Goal: Transaction & Acquisition: Purchase product/service

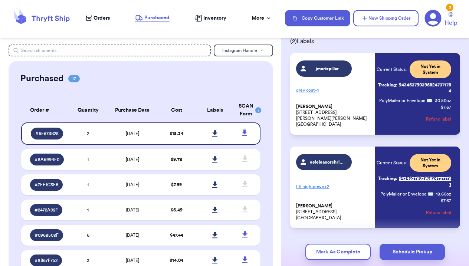
click at [102, 14] on nav "Orders Purchased Inventory More Stats Completed Orders Payments Payouts Copy Cu…" at bounding box center [273, 18] width 390 height 24
click at [102, 18] on span "Orders" at bounding box center [101, 17] width 16 height 7
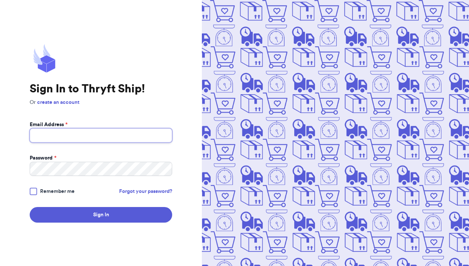
type input "[EMAIL_ADDRESS][DOMAIN_NAME]"
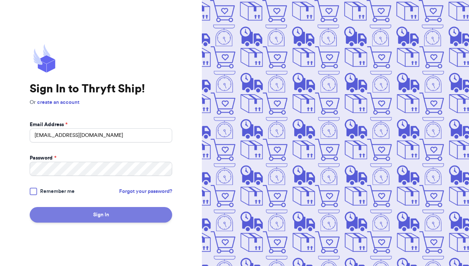
click at [113, 211] on button "Sign In" at bounding box center [101, 215] width 142 height 16
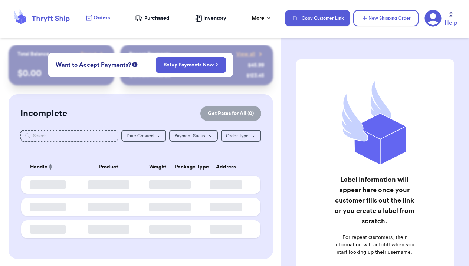
checkbox input "false"
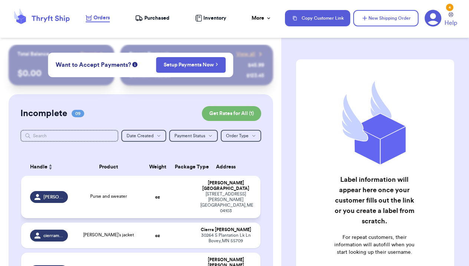
click at [133, 188] on td "Purse and sweater" at bounding box center [108, 197] width 72 height 42
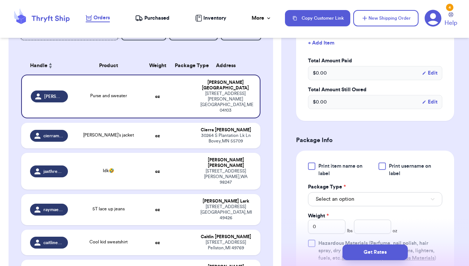
scroll to position [238, 0]
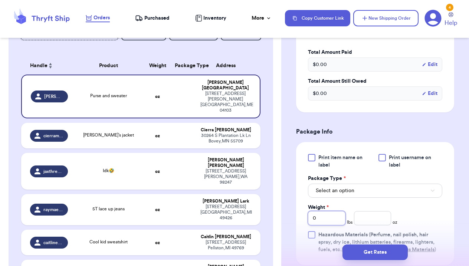
click at [339, 211] on input "0" at bounding box center [326, 218] width 37 height 14
type input "01"
type input "0"
type input "1"
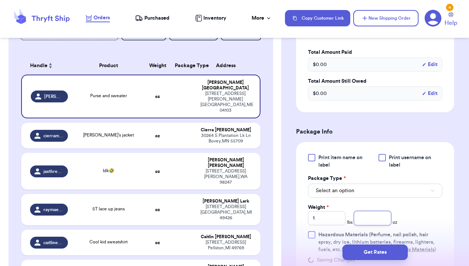
click at [385, 211] on input "number" at bounding box center [372, 218] width 37 height 14
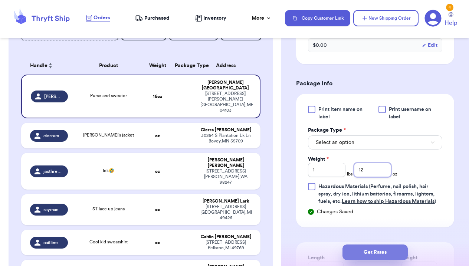
type input "12"
click at [391, 251] on button "Get Rates" at bounding box center [374, 252] width 65 height 16
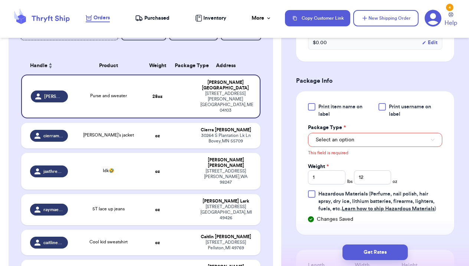
click at [352, 133] on button "Select an option" at bounding box center [375, 140] width 134 height 14
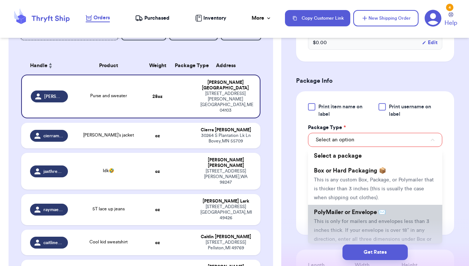
click at [363, 209] on span "PolyMailer or Envelope ✉️" at bounding box center [350, 212] width 72 height 6
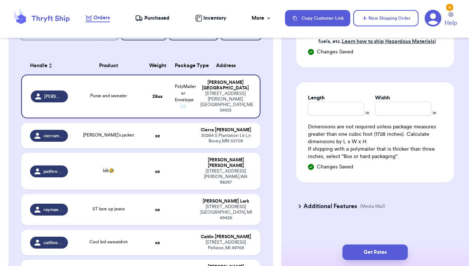
scroll to position [446, 0]
click at [378, 253] on button "Get Rates" at bounding box center [374, 252] width 65 height 16
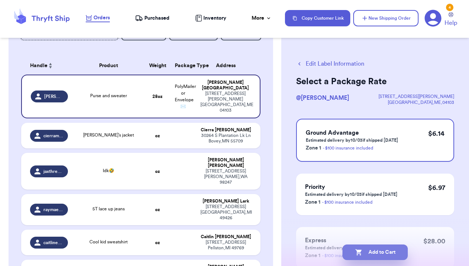
click at [388, 251] on button "Add to Cart" at bounding box center [374, 252] width 65 height 16
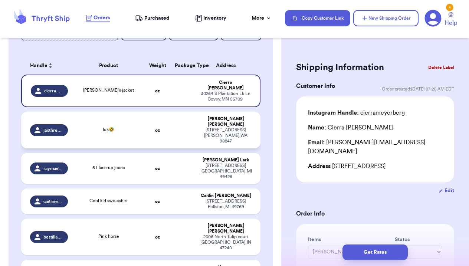
click at [145, 126] on td "oz" at bounding box center [158, 130] width 26 height 37
type input "Idk🤣"
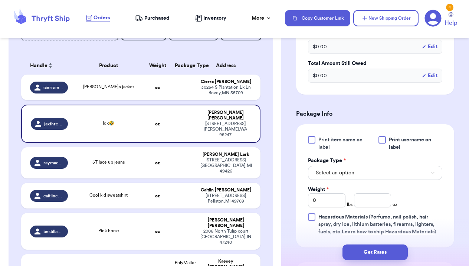
scroll to position [272, 0]
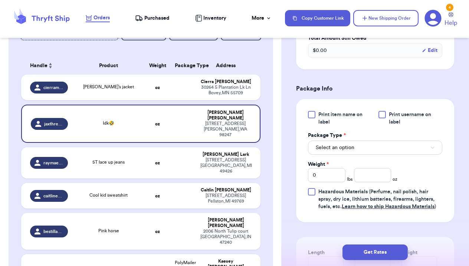
click at [353, 149] on span "Select an option" at bounding box center [334, 147] width 39 height 7
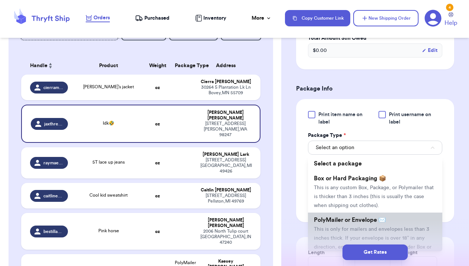
click at [346, 223] on span "PolyMailer or Envelope ✉️" at bounding box center [350, 220] width 72 height 6
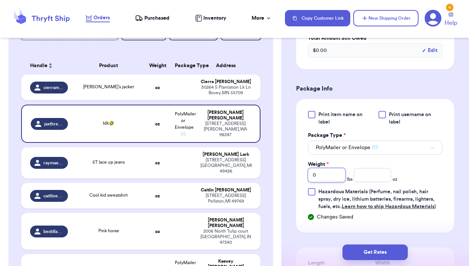
click at [335, 175] on input "0" at bounding box center [326, 175] width 37 height 14
click at [370, 178] on input "number" at bounding box center [372, 175] width 37 height 14
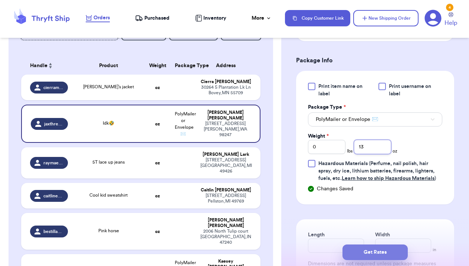
scroll to position [301, 0]
type input "13"
click at [384, 245] on button "Get Rates" at bounding box center [374, 252] width 65 height 16
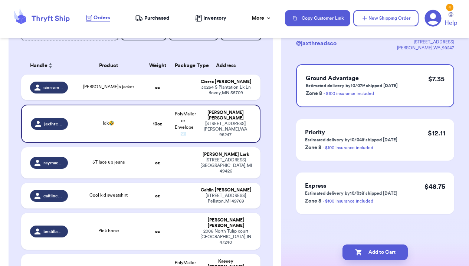
scroll to position [0, 0]
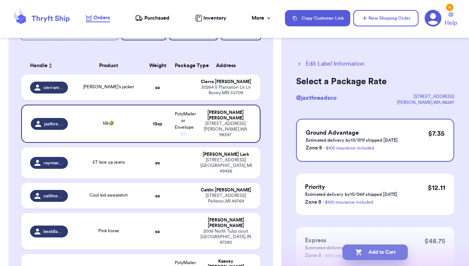
click at [391, 256] on button "Add to Cart" at bounding box center [374, 252] width 65 height 16
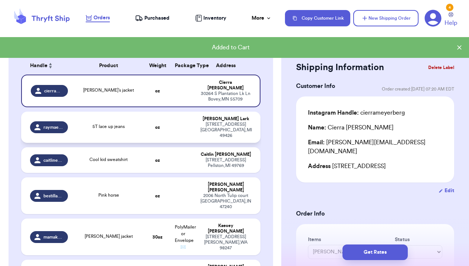
click at [100, 126] on div "5T lace up jeans" at bounding box center [108, 126] width 32 height 7
type input "5T lace up jeans"
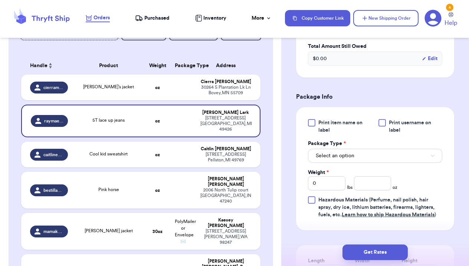
scroll to position [274, 0]
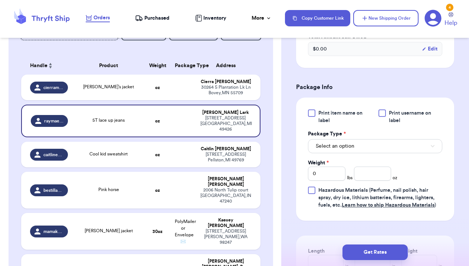
click at [344, 150] on span "Select an option" at bounding box center [334, 145] width 39 height 7
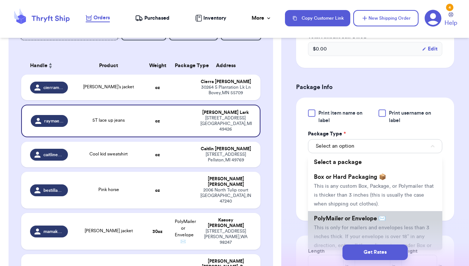
click at [336, 221] on span "PolyMailer or Envelope ✉️" at bounding box center [350, 218] width 72 height 6
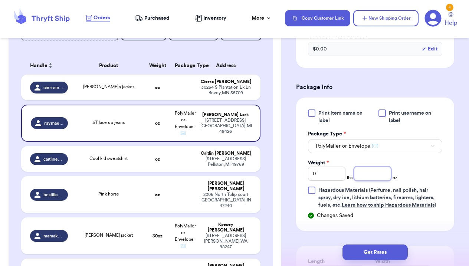
click at [373, 181] on input "number" at bounding box center [372, 173] width 37 height 14
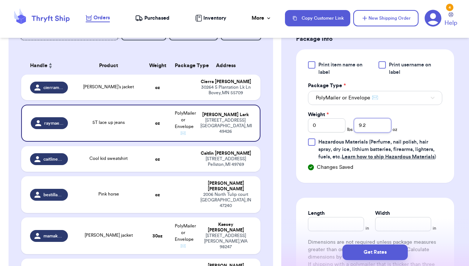
scroll to position [324, 0]
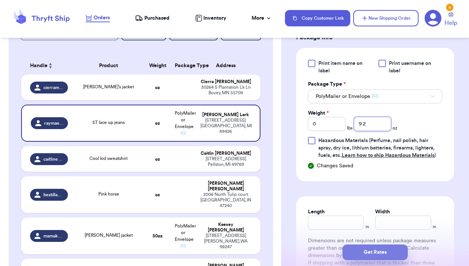
type input "9.2"
click at [383, 252] on button "Get Rates" at bounding box center [374, 252] width 65 height 16
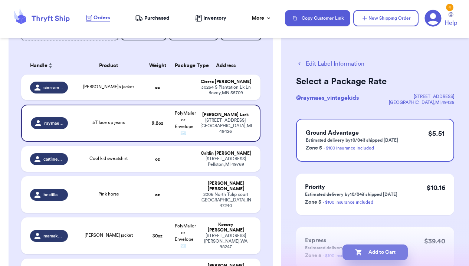
click at [389, 254] on button "Add to Cart" at bounding box center [374, 252] width 65 height 16
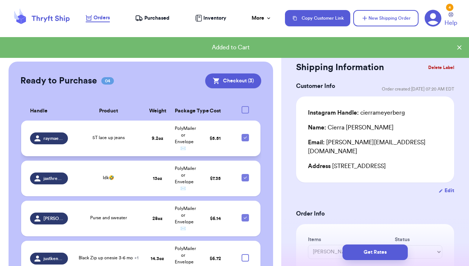
scroll to position [371, 0]
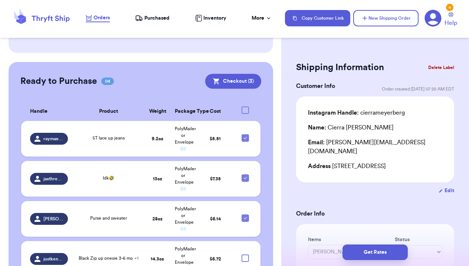
click at [143, 241] on td "Black Zip up onesie 3-6 mo + 1" at bounding box center [108, 259] width 72 height 36
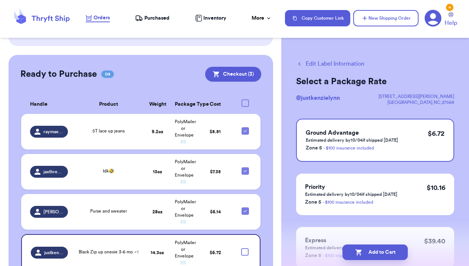
scroll to position [0, 0]
click at [321, 62] on button "Edit Label Information" at bounding box center [330, 63] width 68 height 9
checkbox input "true"
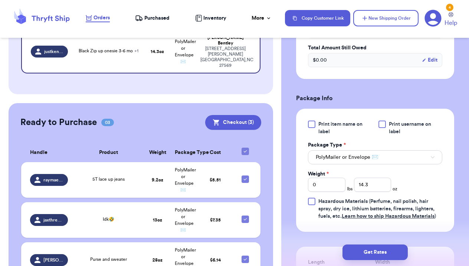
scroll to position [308, 0]
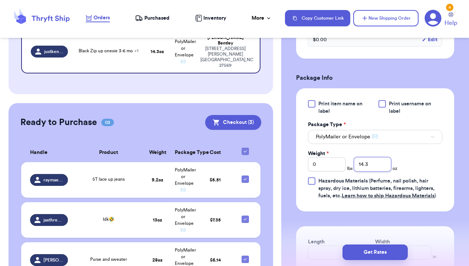
click at [374, 167] on input "14.3" at bounding box center [372, 164] width 37 height 14
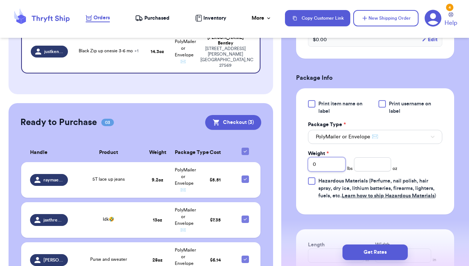
click at [337, 161] on input "0" at bounding box center [326, 164] width 37 height 14
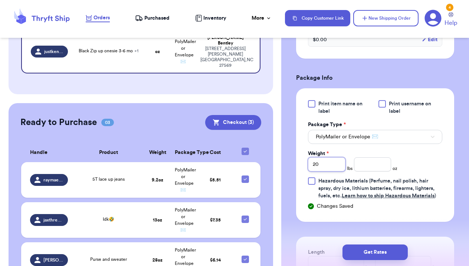
click at [330, 163] on input "20" at bounding box center [326, 164] width 37 height 14
type input "2"
click at [377, 171] on input "number" at bounding box center [372, 164] width 37 height 14
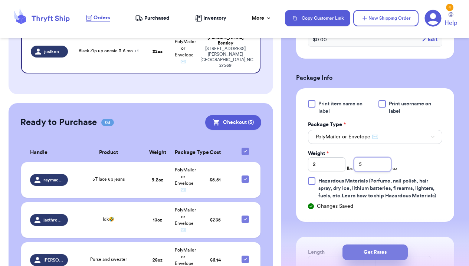
type input "5"
click at [384, 253] on button "Get Rates" at bounding box center [374, 252] width 65 height 16
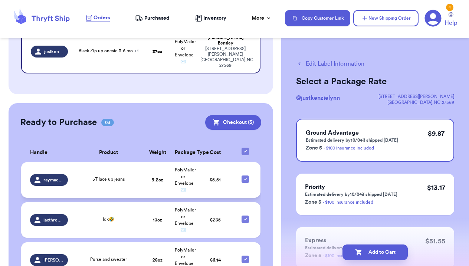
scroll to position [0, 0]
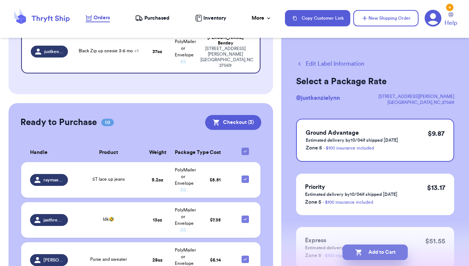
click at [377, 254] on button "Add to Cart" at bounding box center [374, 252] width 65 height 16
checkbox input "true"
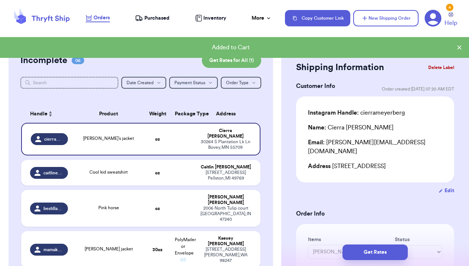
scroll to position [54, 0]
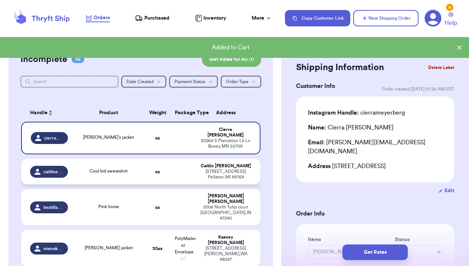
click at [128, 172] on div "Cool kid sweatshirt" at bounding box center [108, 172] width 63 height 8
type input "Cool kid sweatshirt"
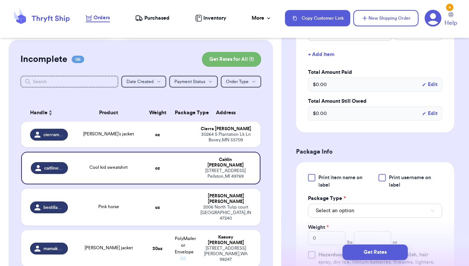
scroll to position [228, 0]
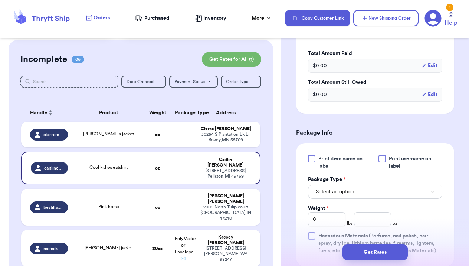
click at [372, 192] on button "Select an option" at bounding box center [375, 192] width 134 height 14
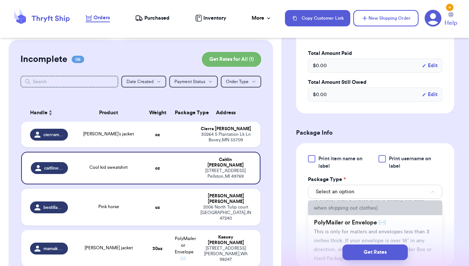
scroll to position [44, 0]
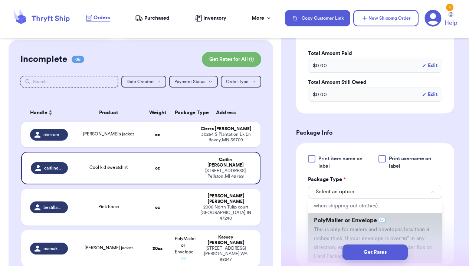
click at [352, 222] on span "PolyMailer or Envelope ✉️" at bounding box center [350, 220] width 72 height 6
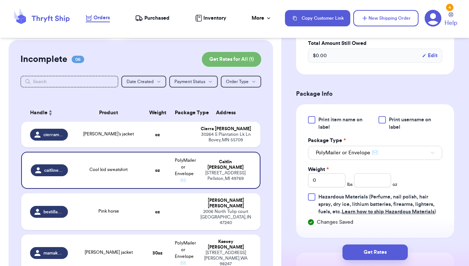
scroll to position [274, 0]
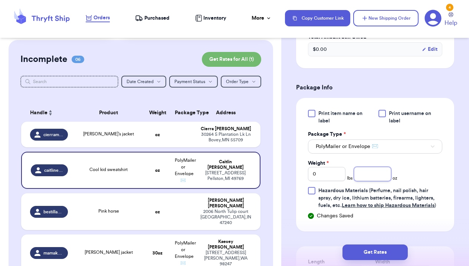
click at [374, 173] on input "number" at bounding box center [372, 174] width 37 height 14
type input "4.4"
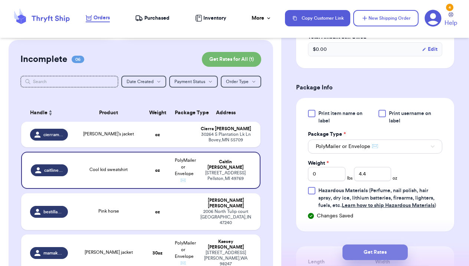
click at [382, 252] on button "Get Rates" at bounding box center [374, 252] width 65 height 16
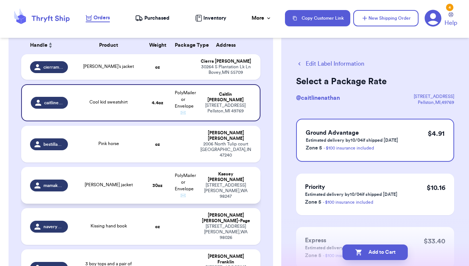
scroll to position [115, 0]
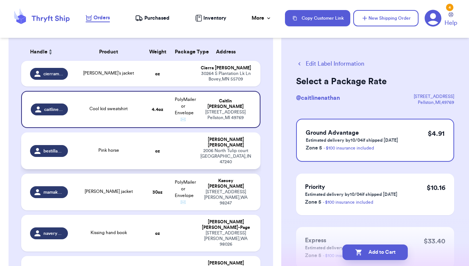
click at [82, 152] on div "Pink horse" at bounding box center [108, 151] width 63 height 8
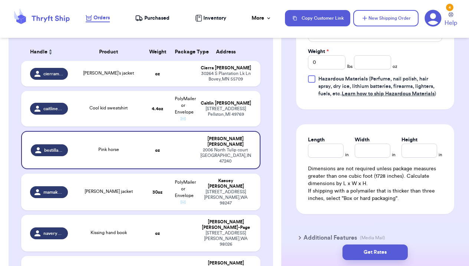
scroll to position [386, 0]
click at [368, 41] on button "Select an option" at bounding box center [375, 34] width 134 height 14
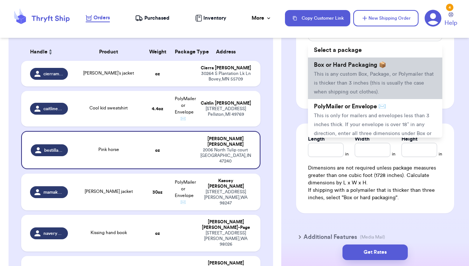
click at [362, 80] on li "Box or Hard Packaging 📦 This is any custom Box, Package, or Polymailer that is …" at bounding box center [375, 78] width 134 height 42
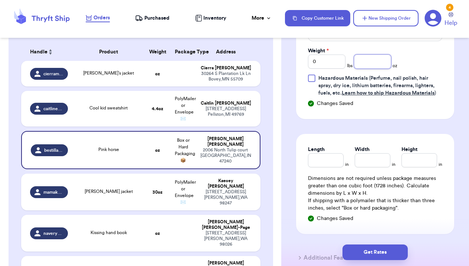
click at [365, 69] on input "number" at bounding box center [372, 61] width 37 height 14
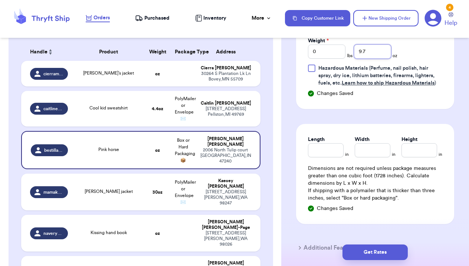
scroll to position [396, 0]
type input "9.7"
click at [323, 157] on input "Length" at bounding box center [326, 150] width 36 height 14
type input "11"
click at [375, 157] on input "Width *" at bounding box center [372, 150] width 36 height 14
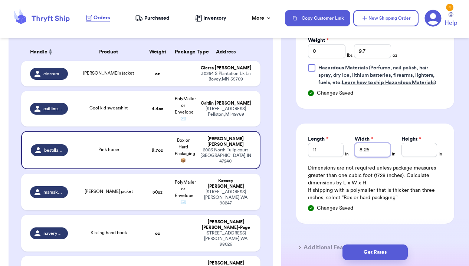
type input "8.25"
click at [417, 157] on input "Height *" at bounding box center [419, 150] width 36 height 14
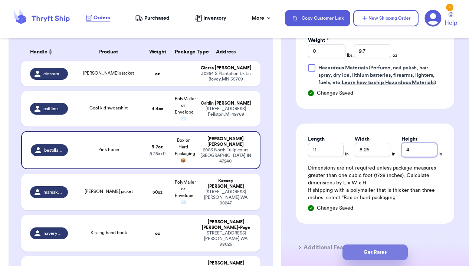
type input "4"
click at [395, 251] on button "Get Rates" at bounding box center [374, 252] width 65 height 16
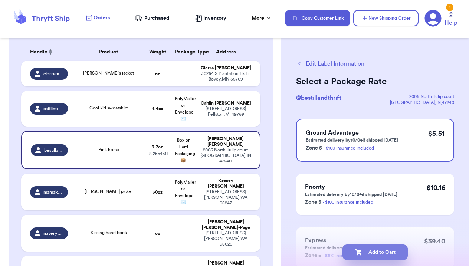
click at [395, 251] on button "Add to Cart" at bounding box center [374, 252] width 65 height 16
checkbox input "true"
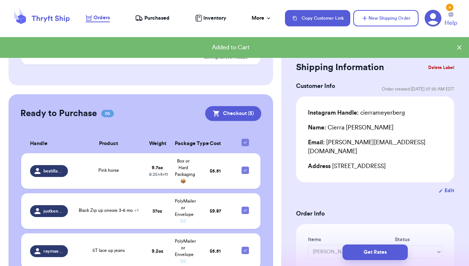
scroll to position [308, 0]
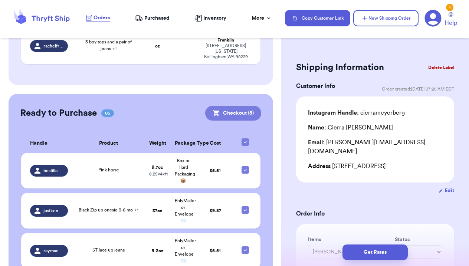
click at [231, 106] on button "Checkout ( 5 )" at bounding box center [233, 113] width 56 height 15
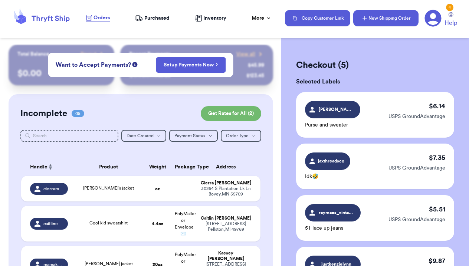
scroll to position [0, 0]
click at [391, 18] on button "New Shipping Order" at bounding box center [385, 18] width 65 height 16
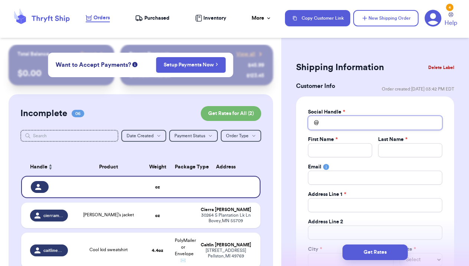
click at [345, 122] on input "Total Amount Paid" at bounding box center [375, 123] width 134 height 14
type input "l"
type input "li"
type input "lit"
type input "litt"
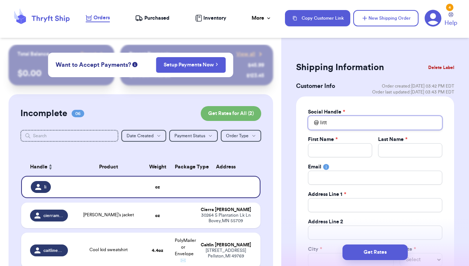
type input "littl"
type input "little"
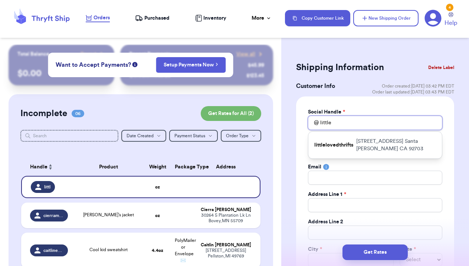
type input "littled"
type input "littledu"
type input "littledun"
type input "littledune"
type input "littledunes"
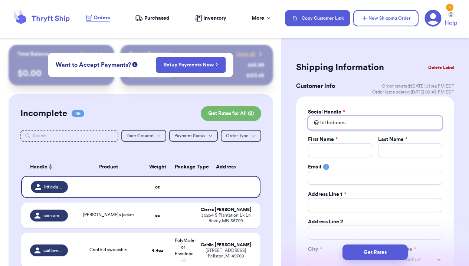
type input "littledune"
type input "littledun"
type input "littledu"
type input "littled"
type input "little"
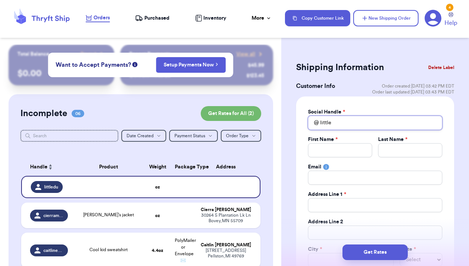
type input "littl"
type input "litt"
type input "lit"
type input "li"
type input "l"
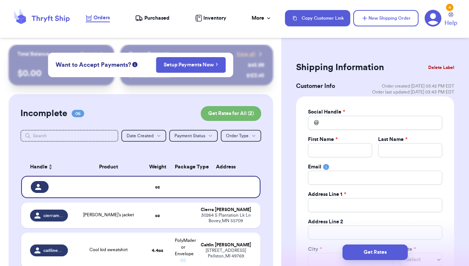
click at [207, 146] on div at bounding box center [140, 146] width 241 height 6
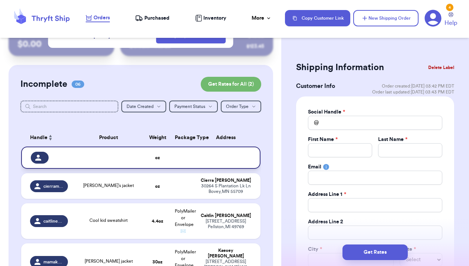
click at [114, 167] on td at bounding box center [108, 157] width 72 height 22
click at [437, 68] on button "Delete Label" at bounding box center [441, 67] width 32 height 16
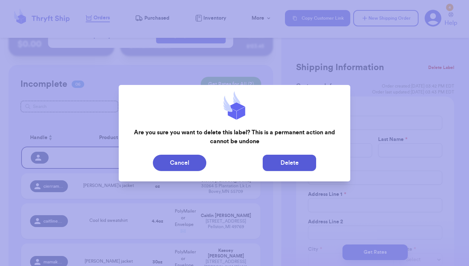
click at [277, 163] on button "Delete" at bounding box center [288, 163] width 53 height 16
type input "[PERSON_NAME]’s jacket"
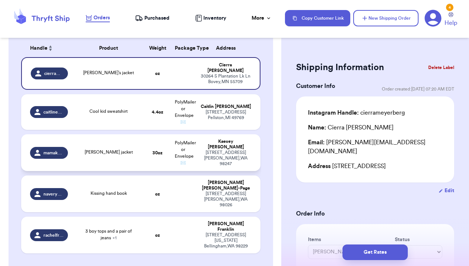
scroll to position [123, 0]
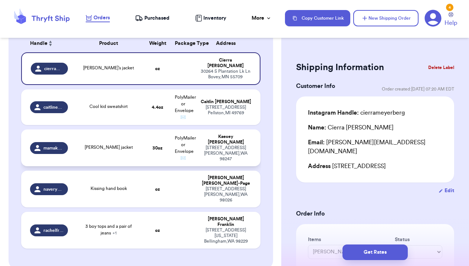
click at [120, 147] on div "[PERSON_NAME] jacket" at bounding box center [108, 148] width 63 height 8
type input "[PERSON_NAME] jacket"
type input "1"
type input "14"
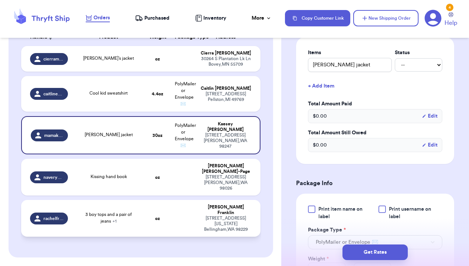
scroll to position [130, 0]
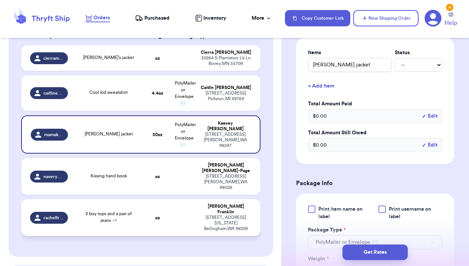
click at [127, 210] on div "3 boy tops and a pair of jeans + 1" at bounding box center [108, 216] width 63 height 13
type input "3 boy tops and a pair of jeans"
type input "0"
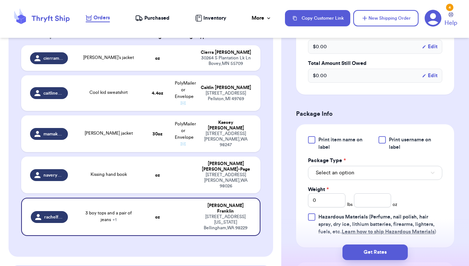
scroll to position [294, 0]
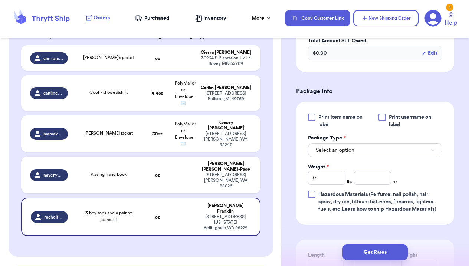
click at [370, 157] on button "Select an option" at bounding box center [375, 150] width 134 height 14
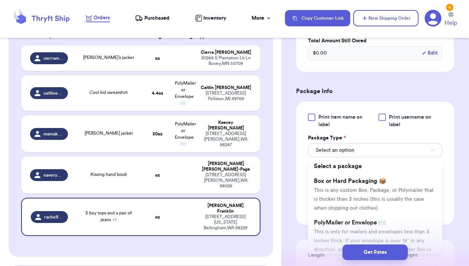
click at [345, 239] on div "Get Rates" at bounding box center [375, 251] width 188 height 27
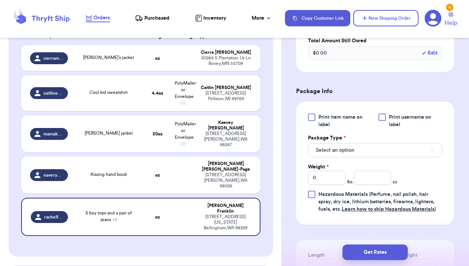
click at [368, 168] on div "Print item name on label Print username on label Package Type * Select an optio…" at bounding box center [375, 162] width 134 height 99
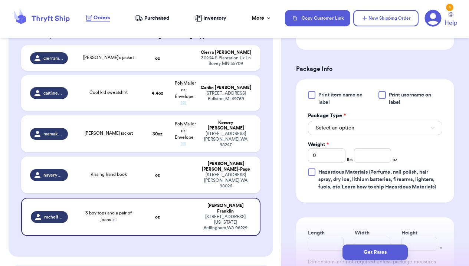
click at [367, 133] on button "Select an option" at bounding box center [375, 128] width 134 height 14
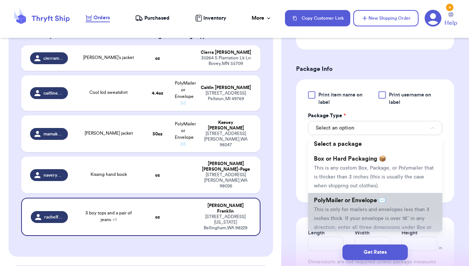
click at [338, 219] on span "This is only for mailers and envelopes less than 3 inches thick. If your envelo…" at bounding box center [373, 223] width 118 height 32
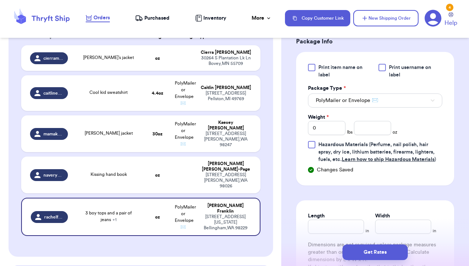
scroll to position [328, 0]
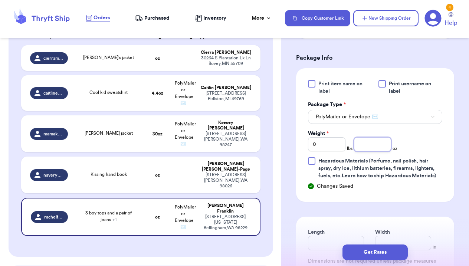
click at [373, 148] on input "number" at bounding box center [372, 144] width 37 height 14
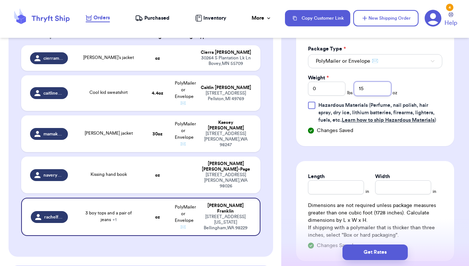
scroll to position [384, 0]
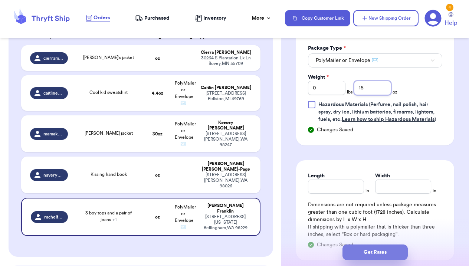
type input "15"
click at [385, 257] on button "Get Rates" at bounding box center [374, 252] width 65 height 16
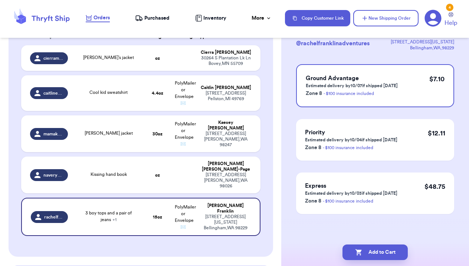
scroll to position [0, 0]
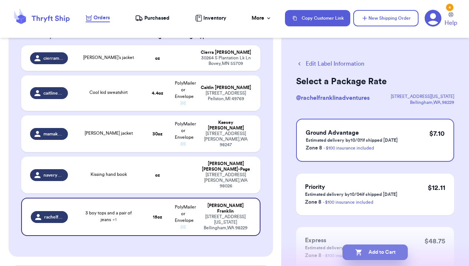
click at [385, 251] on button "Add to Cart" at bounding box center [374, 252] width 65 height 16
checkbox input "true"
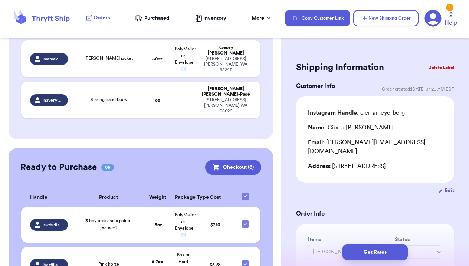
scroll to position [12, 0]
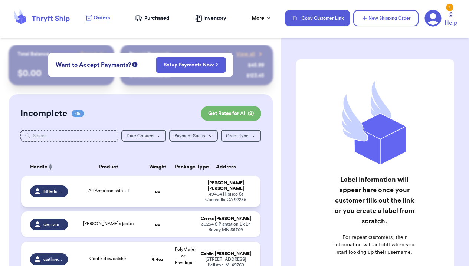
click at [122, 176] on td "All American shirt + 1" at bounding box center [108, 191] width 72 height 31
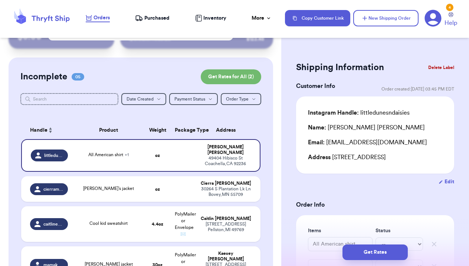
scroll to position [17, 0]
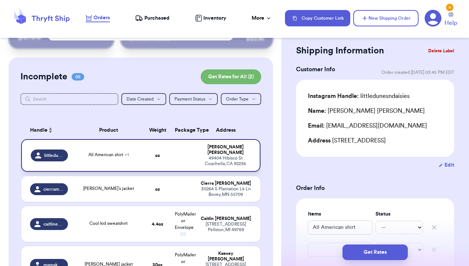
click at [127, 156] on span "+ 1" at bounding box center [127, 154] width 4 height 4
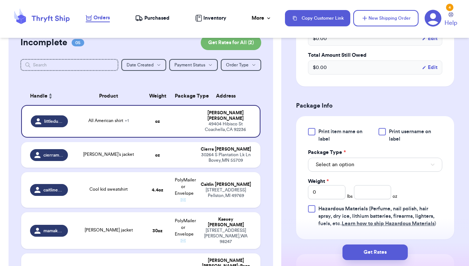
scroll to position [324, 0]
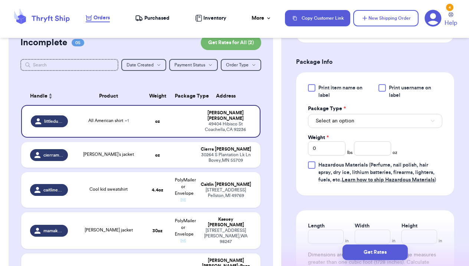
click at [372, 118] on button "Select an option" at bounding box center [375, 121] width 134 height 14
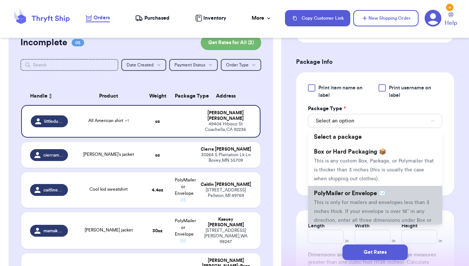
click at [360, 211] on span "This is only for mailers and envelopes less than 3 inches thick. If your envelo…" at bounding box center [373, 216] width 118 height 32
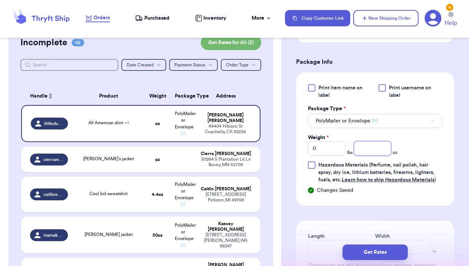
click at [373, 149] on input "number" at bounding box center [372, 148] width 37 height 14
type input "6.5"
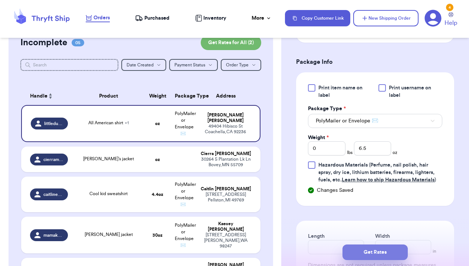
click at [396, 248] on button "Get Rates" at bounding box center [374, 252] width 65 height 16
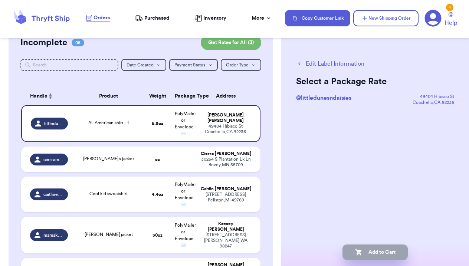
scroll to position [0, 0]
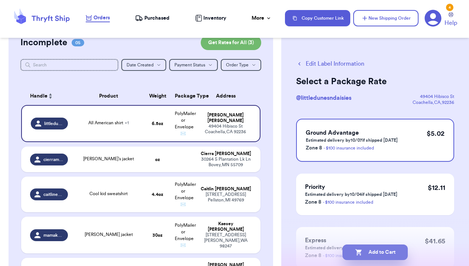
click at [389, 251] on button "Add to Cart" at bounding box center [374, 252] width 65 height 16
checkbox input "true"
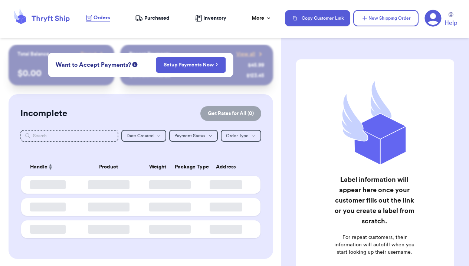
checkbox input "true"
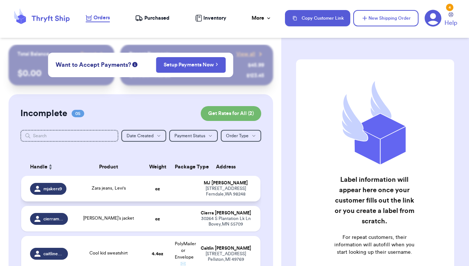
click at [146, 188] on td "oz" at bounding box center [158, 189] width 26 height 26
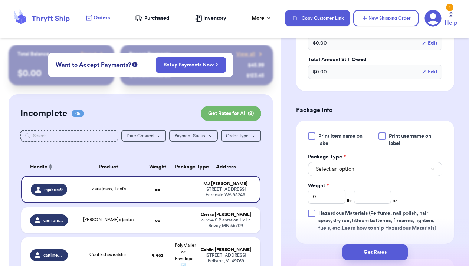
scroll to position [262, 0]
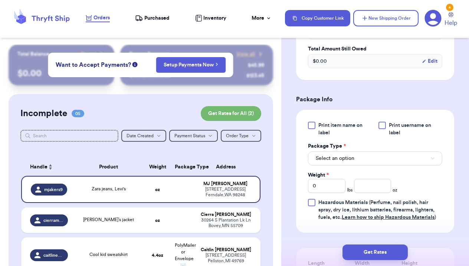
click at [344, 162] on span "Select an option" at bounding box center [334, 158] width 39 height 7
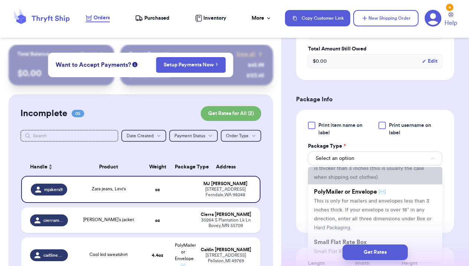
scroll to position [54, 0]
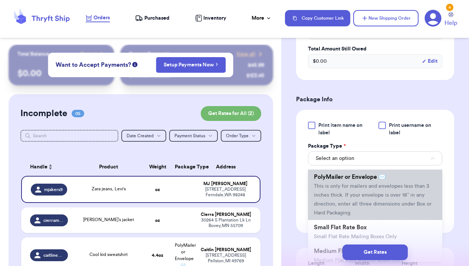
click at [339, 190] on span "This is only for mailers and envelopes less than 3 inches thick. If your envelo…" at bounding box center [373, 199] width 118 height 32
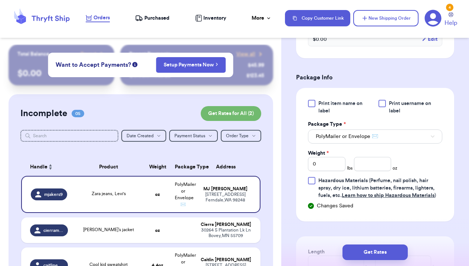
scroll to position [293, 0]
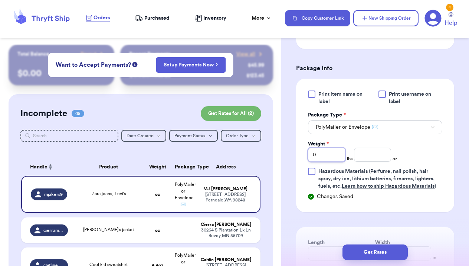
click at [327, 156] on input "0" at bounding box center [326, 155] width 37 height 14
type input "2"
click at [378, 156] on input "number" at bounding box center [372, 155] width 37 height 14
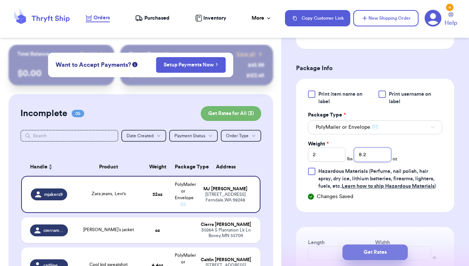
type input "8.2"
click at [374, 253] on button "Get Rates" at bounding box center [374, 252] width 65 height 16
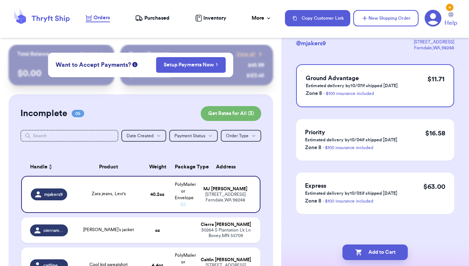
scroll to position [0, 0]
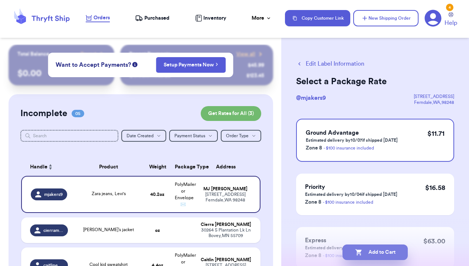
click at [378, 252] on button "Add to Cart" at bounding box center [374, 252] width 65 height 16
checkbox input "true"
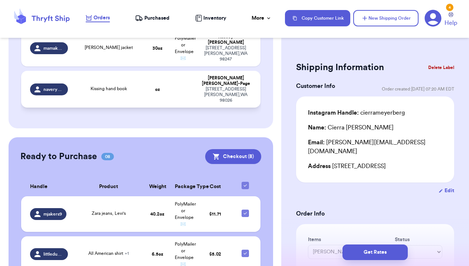
scroll to position [226, 0]
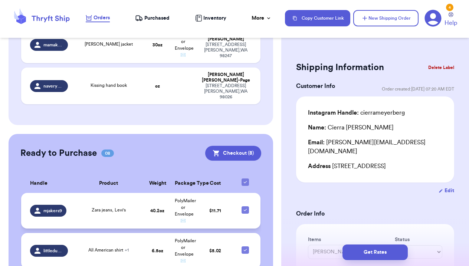
click at [148, 200] on td "40.2 oz" at bounding box center [158, 211] width 26 height 36
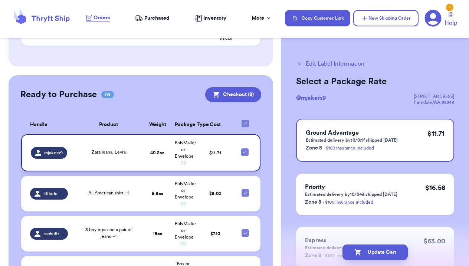
scroll to position [282, 0]
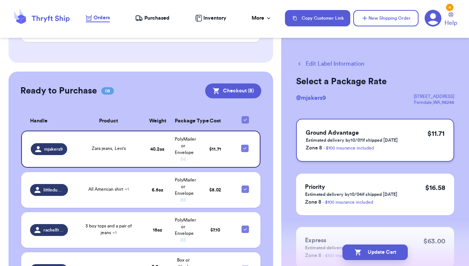
click at [382, 139] on p "Estimated delivery by 10/07 if shipped today" at bounding box center [351, 140] width 92 height 6
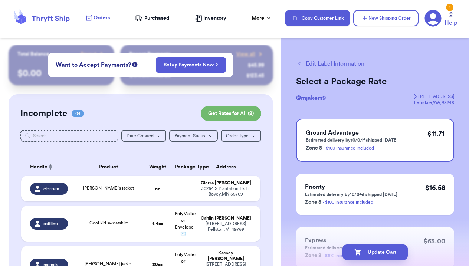
scroll to position [0, 0]
click at [391, 255] on button "Update Cart" at bounding box center [374, 252] width 65 height 16
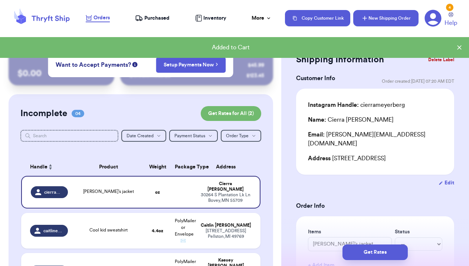
click at [388, 19] on button "New Shipping Order" at bounding box center [385, 18] width 65 height 16
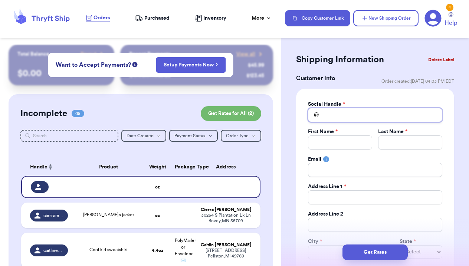
click at [361, 115] on input "Total Amount Paid" at bounding box center [375, 115] width 134 height 14
type input "l"
type input "lu"
type input "luc"
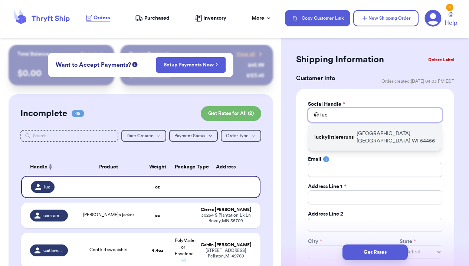
type input "luc"
click at [353, 134] on p "luckylittlereruns" at bounding box center [333, 136] width 39 height 7
type input "luckylittlereruns"
type input "Mikaela"
type input "Brugger"
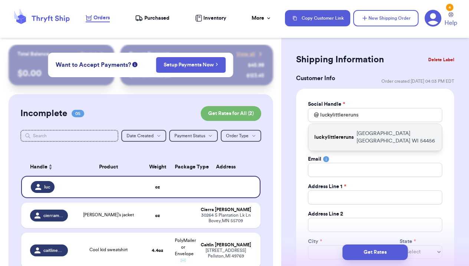
type input "mikaela.mary@yahoo.com"
type input "N3361 River Ave"
type input "Neillsville"
select select "WI"
type input "54456"
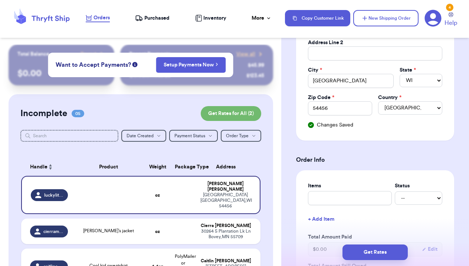
scroll to position [203, 0]
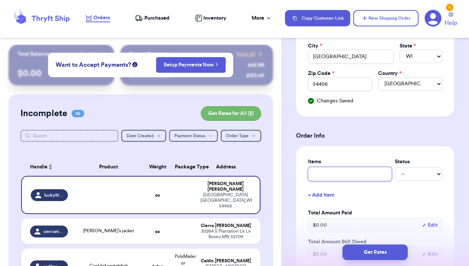
type input "A"
type input "Ae"
type input "Aer"
type input "Aeri"
type input "Aerie"
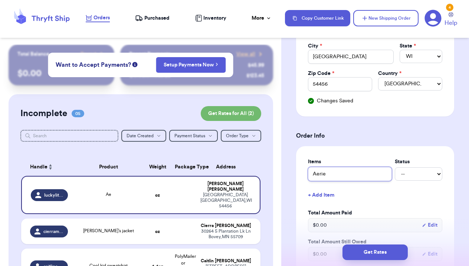
type input "Aerie"
type input "Aerie s"
type input "Aerie sw"
type input "Aerie swe"
type input "Aerie swea"
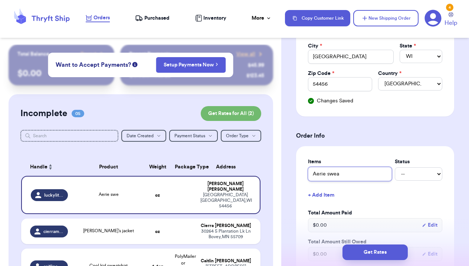
type input "Aerie sweat"
type input "Aerie sweate"
type input "Aerie sweater"
click at [320, 194] on button "+ Add Item" at bounding box center [375, 195] width 140 height 16
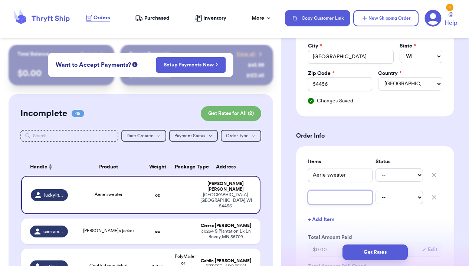
type input "h"
type input "ha"
type input "har"
type input "harl"
type input "harly"
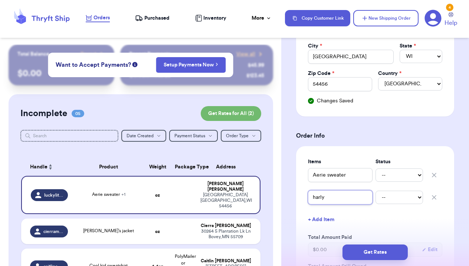
type input "harlye"
type input "harly"
type input "harl"
type input "harle"
type input "harley"
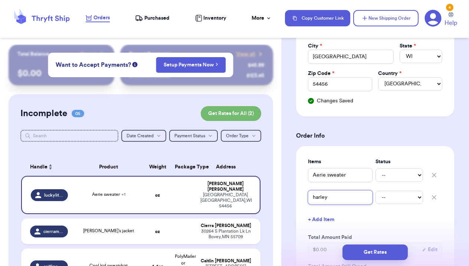
type input "harley"
type input "harley o"
type input "harley on"
type input "harley one"
type input "harley ones"
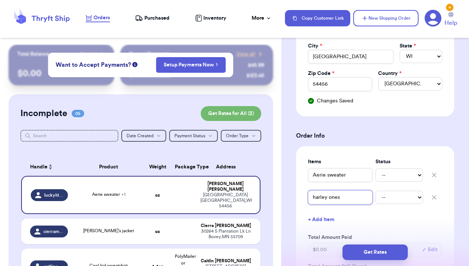
type input "harley onesi"
type input "harley onesii"
type input "harley onesi"
type input "harley onesie"
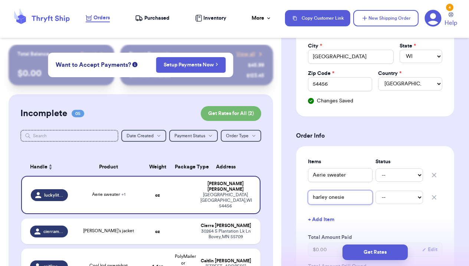
type input "harley onesie &"
type input "harley onesie & b"
type input "harley onesie & bo"
type input "harley onesie & boo"
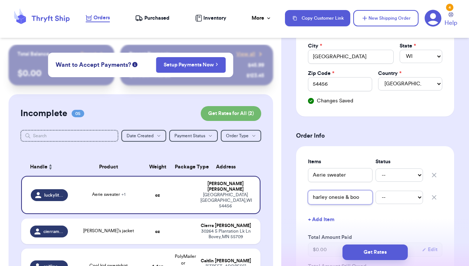
type input "harley onesie & book"
click at [343, 197] on input "harley onesie & book" at bounding box center [340, 197] width 64 height 14
type input "harley onesie & book"
type input "harley onesie & h book"
type input "harley onesie & ha book"
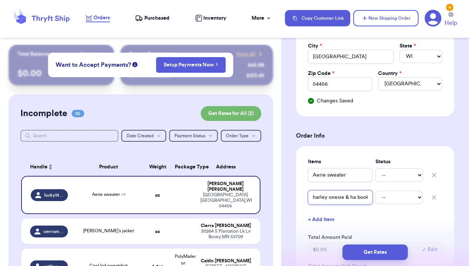
type input "harley onesie & hal book"
type input "harley onesie & hall book"
type input "harley onesie & hallo book"
type input "harley onesie & hallow book"
type input "harley onesie & hallowe book"
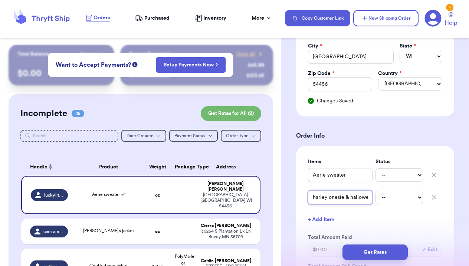
type input "harley onesie & hallowee book"
type input "harley onesie & halloweem book"
type input "harley onesie & hallowee book"
type input "harley onesie & halloween book"
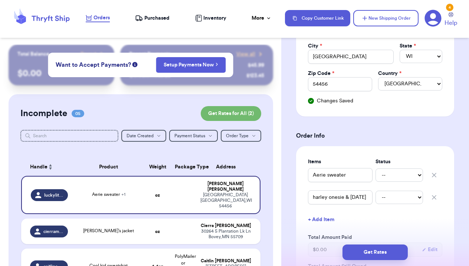
click at [441, 217] on button "+ Add Item" at bounding box center [375, 219] width 140 height 16
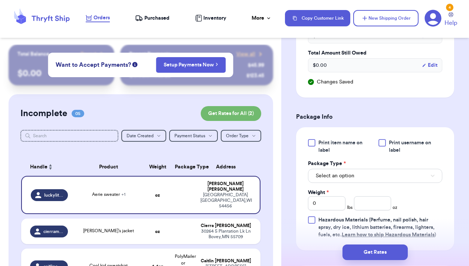
scroll to position [431, 0]
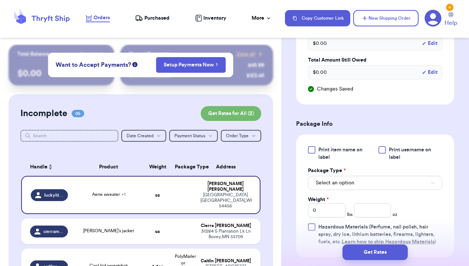
click at [351, 183] on span "Select an option" at bounding box center [334, 182] width 39 height 7
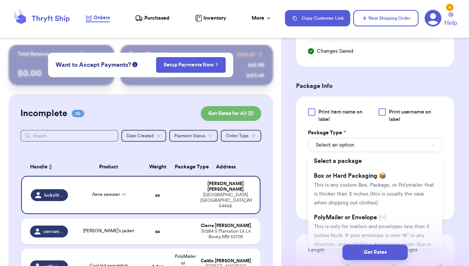
scroll to position [473, 0]
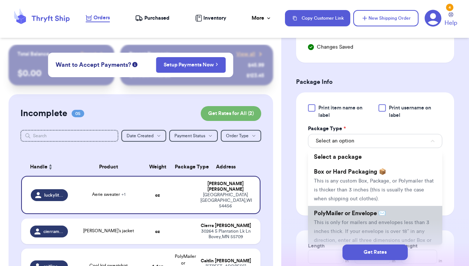
click at [349, 213] on span "PolyMailer or Envelope ✉️" at bounding box center [350, 213] width 72 height 6
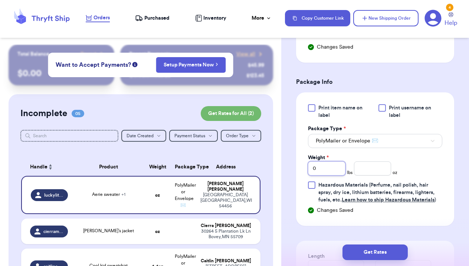
click at [330, 169] on input "0" at bounding box center [326, 168] width 37 height 14
type input "1"
click at [375, 171] on input "number" at bounding box center [372, 168] width 37 height 14
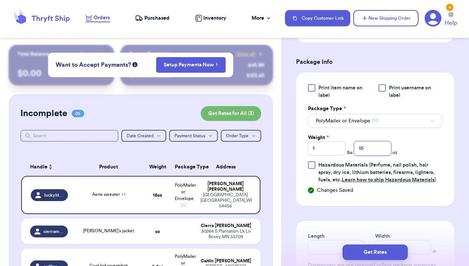
scroll to position [500, 0]
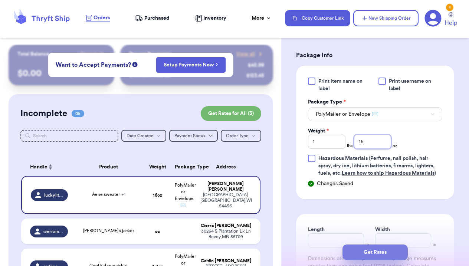
type input "15"
click at [375, 252] on button "Get Rates" at bounding box center [374, 252] width 65 height 16
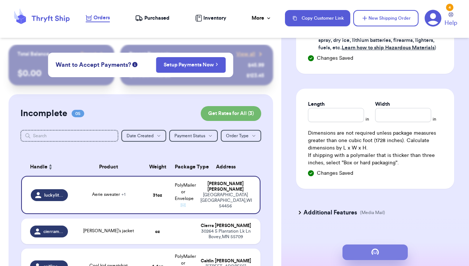
scroll to position [0, 0]
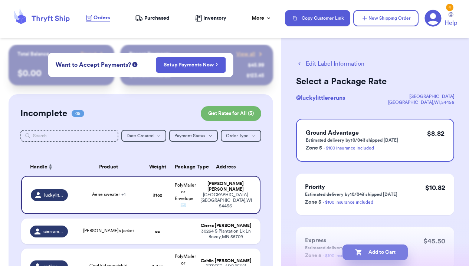
click at [373, 254] on button "Add to Cart" at bounding box center [374, 252] width 65 height 16
checkbox input "true"
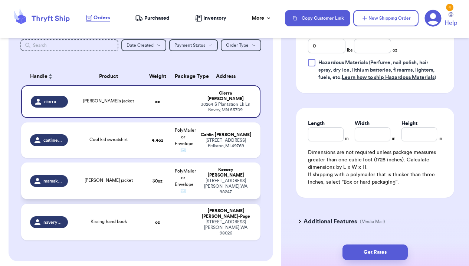
scroll to position [95, 0]
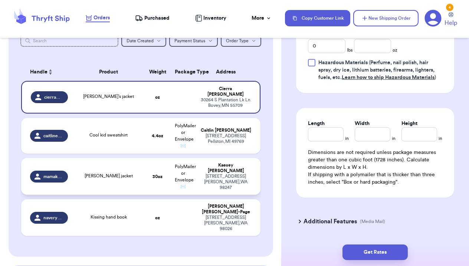
click at [132, 174] on div "[PERSON_NAME] jacket" at bounding box center [108, 176] width 63 height 8
type input "[PERSON_NAME] jacket"
type input "1"
type input "14"
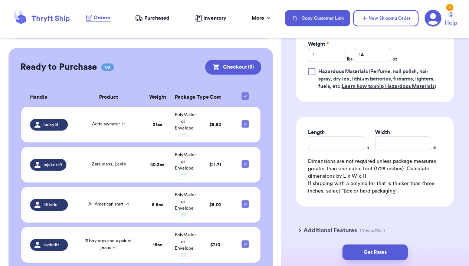
scroll to position [167, 0]
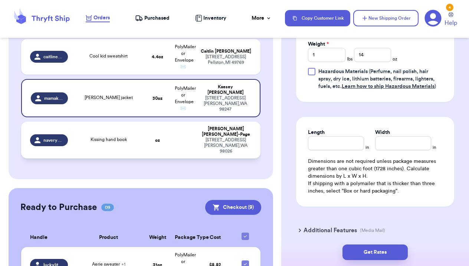
click at [110, 137] on span "Kissing hand book" at bounding box center [108, 139] width 36 height 4
type input "Kissing hand book"
type input "0"
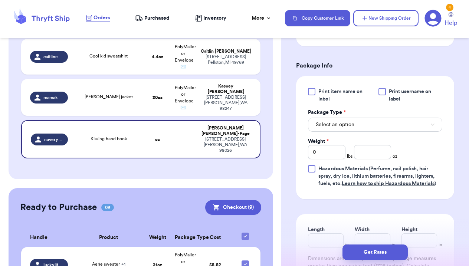
scroll to position [301, 0]
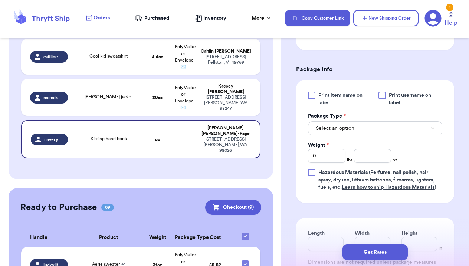
click at [354, 128] on button "Select an option" at bounding box center [375, 128] width 134 height 14
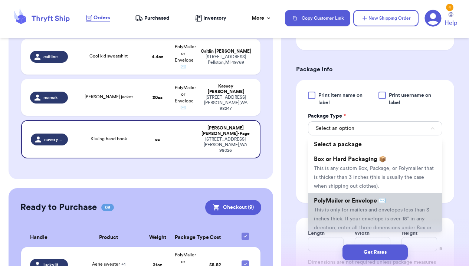
click at [342, 209] on span "This is only for mailers and envelopes less than 3 inches thick. If your envelo…" at bounding box center [373, 223] width 118 height 32
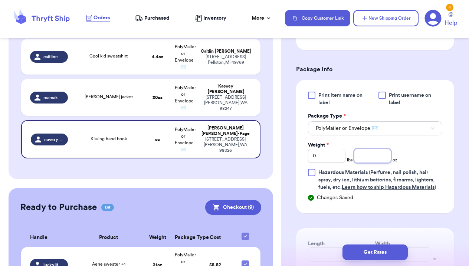
click at [370, 159] on input "number" at bounding box center [372, 156] width 37 height 14
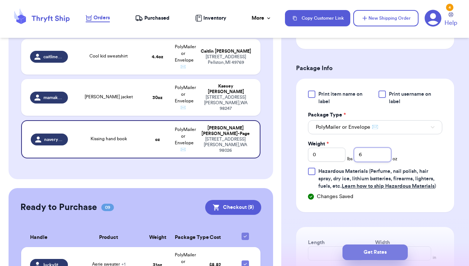
type input "6"
click at [391, 249] on button "Get Rates" at bounding box center [374, 252] width 65 height 16
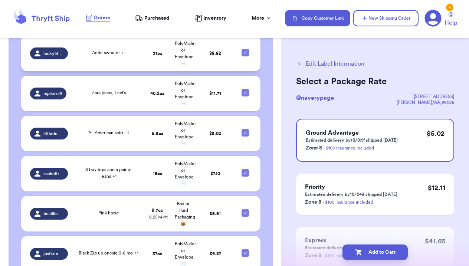
scroll to position [381, 0]
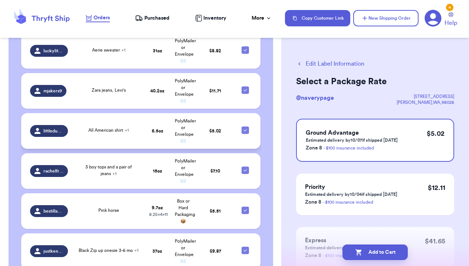
click at [244, 132] on icon at bounding box center [245, 130] width 6 height 6
click at [245, 126] on input "checkbox" at bounding box center [245, 126] width 0 height 0
checkbox input "false"
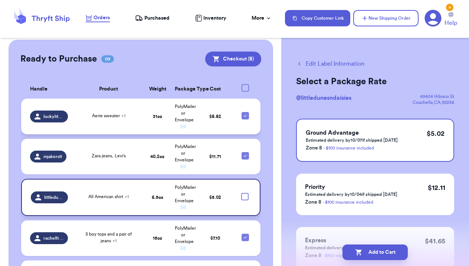
scroll to position [299, 0]
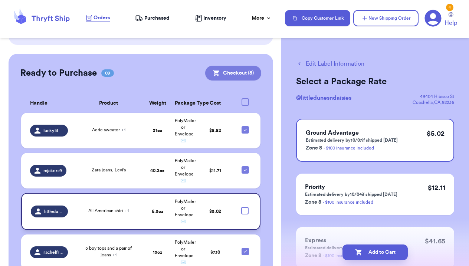
click at [232, 73] on button "Checkout ( 8 )" at bounding box center [233, 73] width 56 height 15
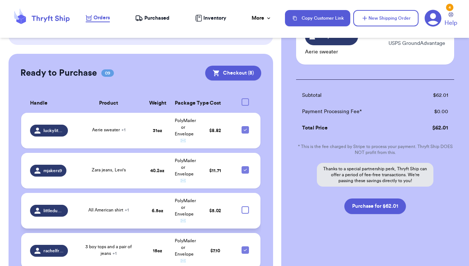
scroll to position [434, 0]
click at [380, 206] on button "Purchase for $62.01" at bounding box center [375, 206] width 62 height 16
checkbox input "false"
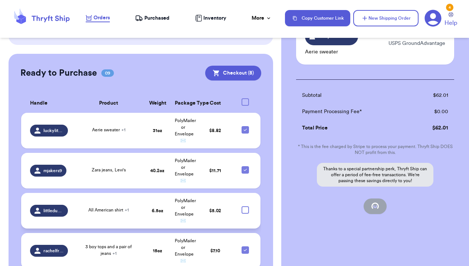
checkbox input "false"
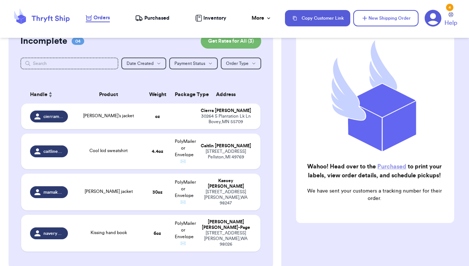
scroll to position [0, 0]
click at [143, 16] on div "Purchased" at bounding box center [152, 17] width 34 height 7
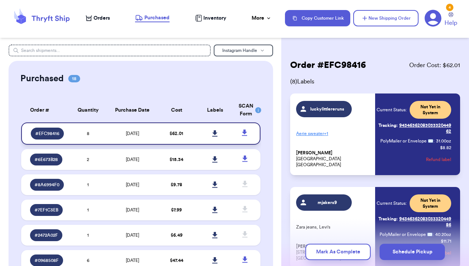
click at [214, 136] on icon at bounding box center [214, 133] width 5 height 6
